Goal: Task Accomplishment & Management: Complete application form

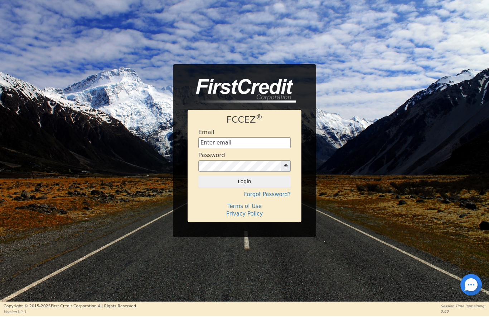
click at [250, 137] on input "text" at bounding box center [244, 142] width 92 height 11
type input "[PERSON_NAME][EMAIL_ADDRESS][DOMAIN_NAME]"
click at [250, 181] on button "Login" at bounding box center [244, 181] width 92 height 12
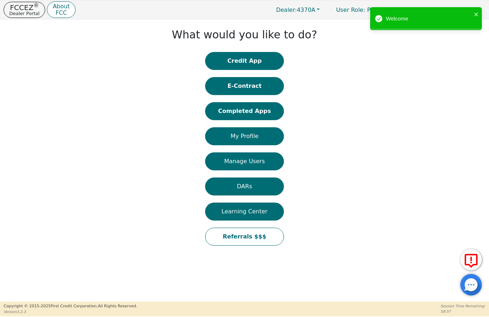
click at [477, 12] on icon "close" at bounding box center [476, 14] width 5 height 6
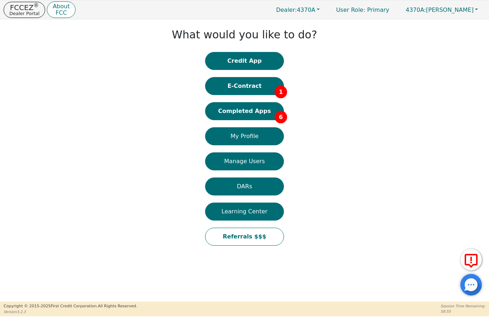
click at [255, 88] on button "E-Contract 1" at bounding box center [244, 86] width 79 height 18
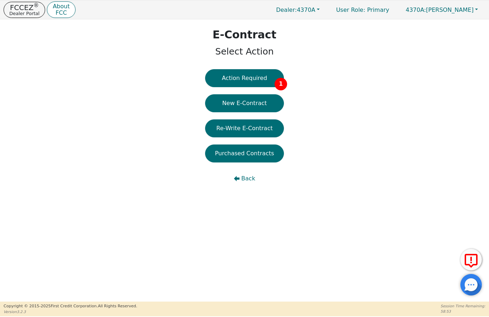
click at [264, 76] on button "Action Required 1" at bounding box center [244, 78] width 79 height 18
click at [236, 125] on button "Re-Write E-Contract" at bounding box center [244, 128] width 79 height 18
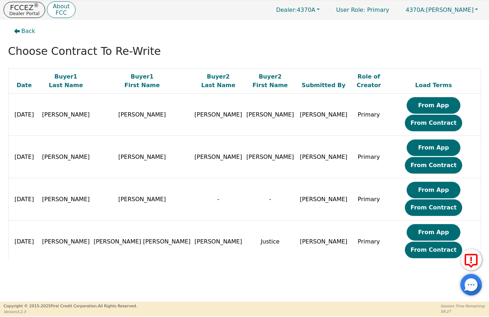
click at [446, 115] on button "From Contract" at bounding box center [434, 123] width 58 height 16
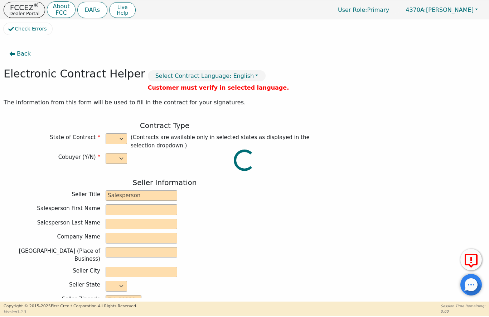
select select "y"
type input "Distributor"
type input "[PERSON_NAME]"
type input "ARCUS AIR LLC"
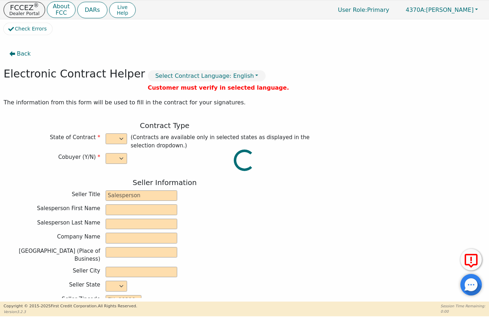
type input "[STREET_ADDRESS][PERSON_NAME]"
type input "[GEOGRAPHIC_DATA]"
select select "SC"
type input "29020"
type input "Rainbow System"
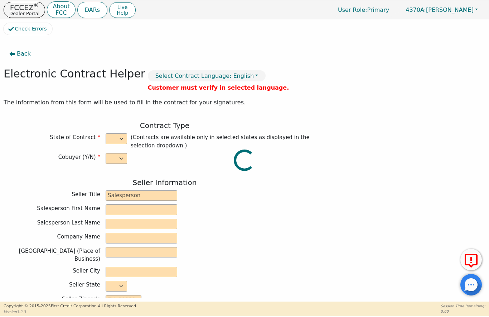
type input "E2 black"
type input "21791234"
type input "[PERSON_NAME]"
type input "[EMAIL_ADDRESS][DOMAIN_NAME]"
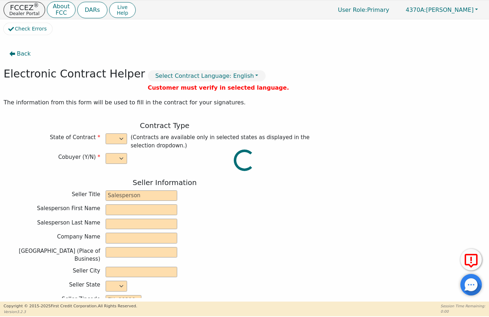
type input "[EMAIL_ADDRESS][DOMAIN_NAME]"
type input "[PERSON_NAME]"
type input "[EMAIL_ADDRESS][DOMAIN_NAME]"
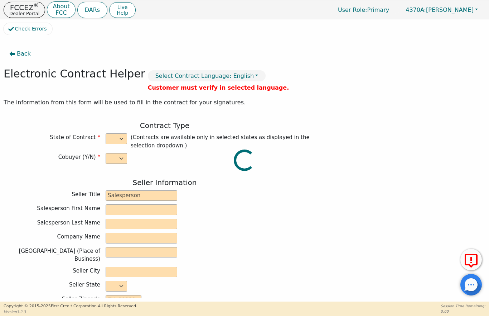
type input "[STREET_ADDRESS][PERSON_NAME]"
type input "[PERSON_NAME]"
type input "[GEOGRAPHIC_DATA]"
select select "SC"
type input "29554"
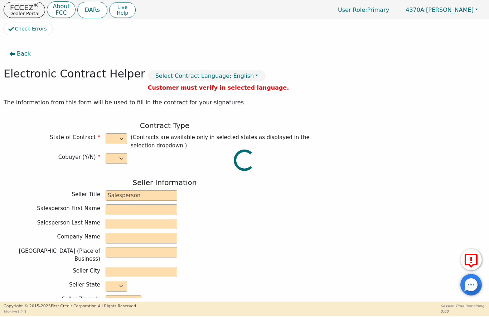
type input "[DATE]"
type input "22.99"
type input "[DATE]"
type input "48"
type input "0"
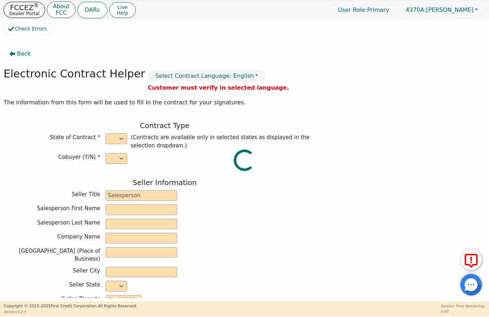
type input "2300.00"
type input "8.00"
type input "184.00"
checkbox input "true"
type input "0.00"
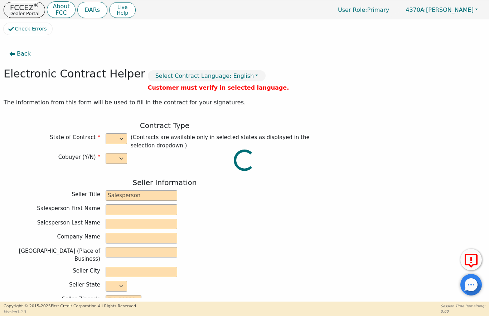
type input "400.00"
type input "2084.00"
type input "3205.44"
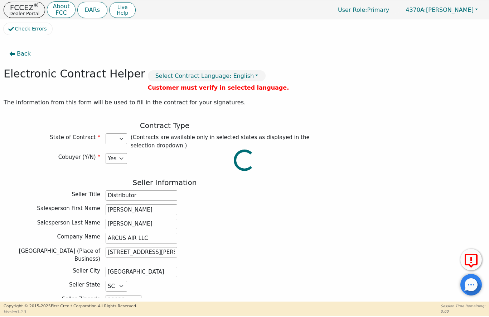
select select "SC"
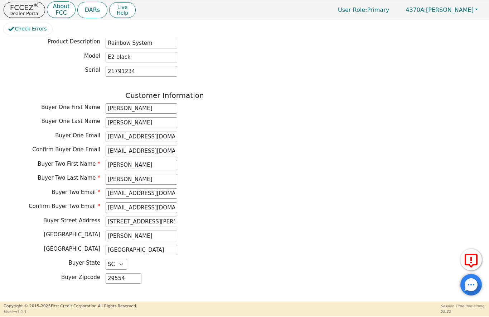
scroll to position [295, 0]
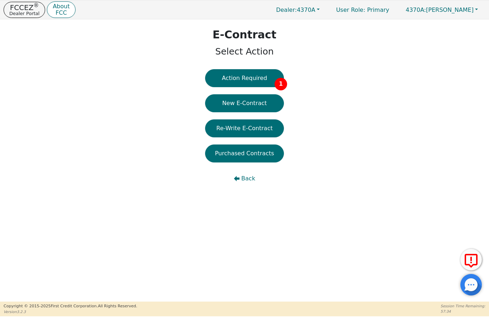
click at [222, 77] on button "Action Required 1" at bounding box center [244, 78] width 79 height 18
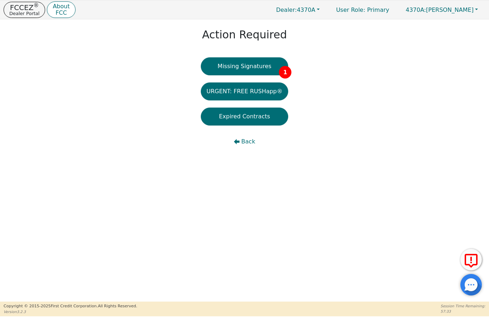
click at [235, 65] on button "Missing Signatures 1" at bounding box center [245, 66] width 88 height 18
click at [270, 67] on button "Missing Signatures 1" at bounding box center [245, 66] width 88 height 18
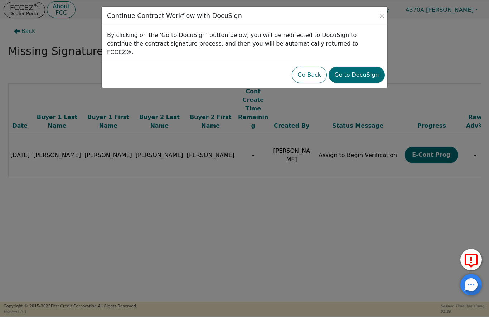
click at [370, 69] on button "Go to DocuSign" at bounding box center [357, 75] width 56 height 16
